Goal: Book appointment/travel/reservation

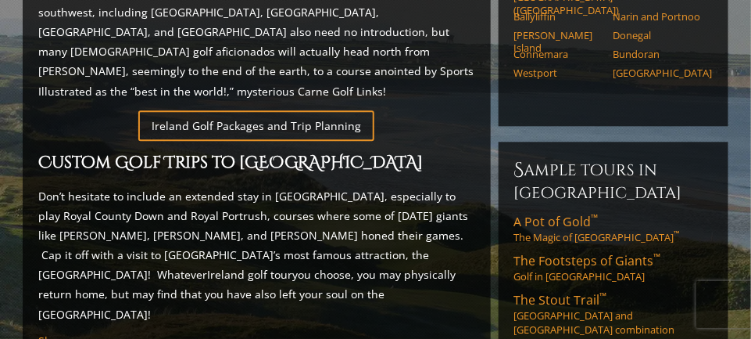
scroll to position [924, 0]
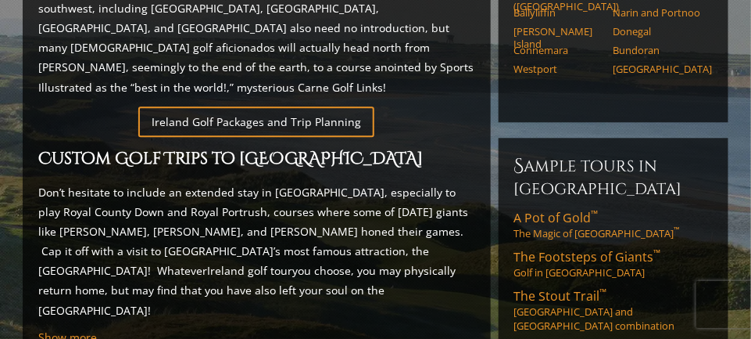
click at [327, 106] on link "Ireland Golf Packages and Trip Planning" at bounding box center [256, 121] width 236 height 30
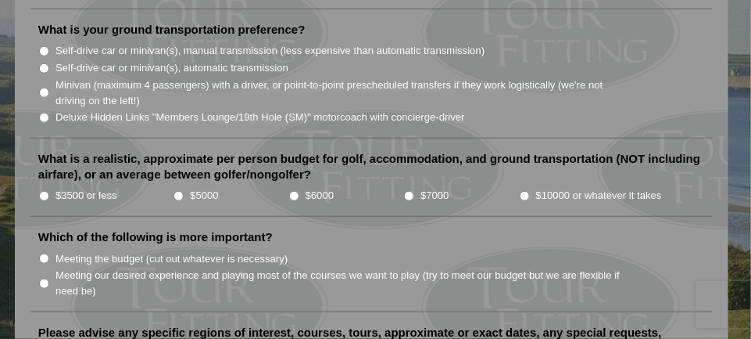
scroll to position [1845, 0]
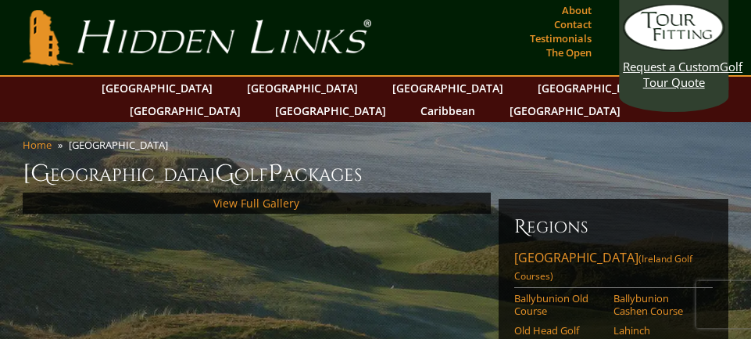
scroll to position [1017, 0]
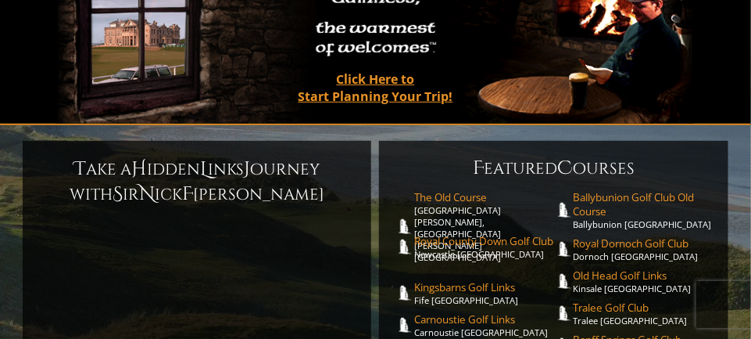
scroll to position [211, 0]
